Goal: Find specific page/section: Find specific page/section

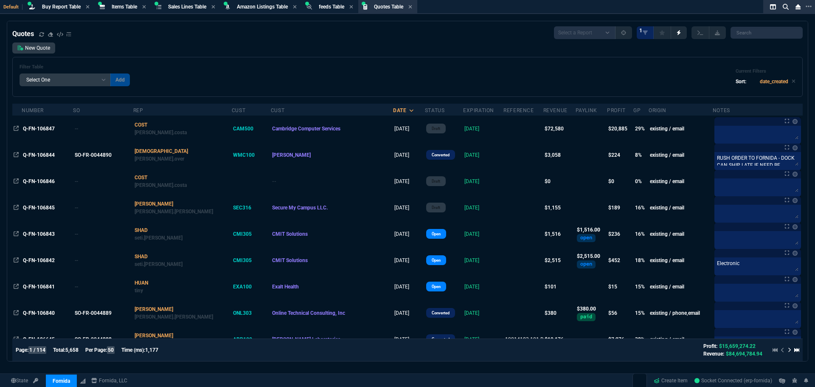
select select "8: NEPT"
select select
